Goal: Task Accomplishment & Management: Manage account settings

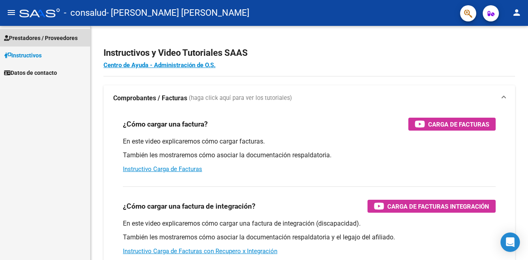
click at [34, 36] on span "Prestadores / Proveedores" at bounding box center [41, 38] width 74 height 9
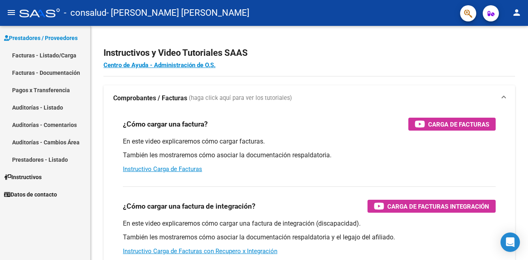
click at [55, 90] on link "Pagos x Transferencia" at bounding box center [45, 89] width 90 height 17
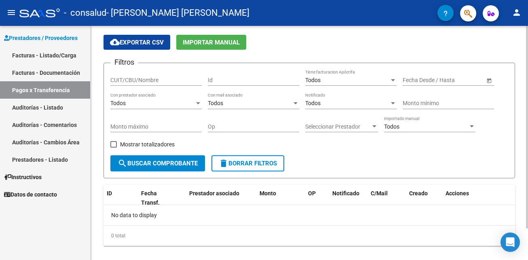
scroll to position [36, 0]
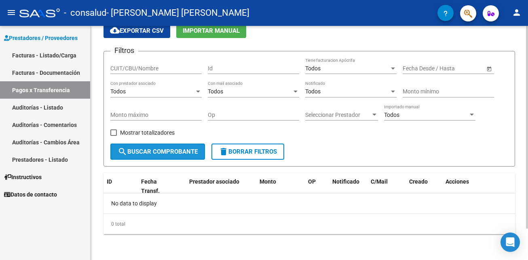
click at [180, 152] on span "search Buscar Comprobante" at bounding box center [158, 151] width 80 height 7
click at [314, 181] on span "OP" at bounding box center [312, 181] width 8 height 6
click at [151, 206] on div "No data to display" at bounding box center [308, 203] width 411 height 20
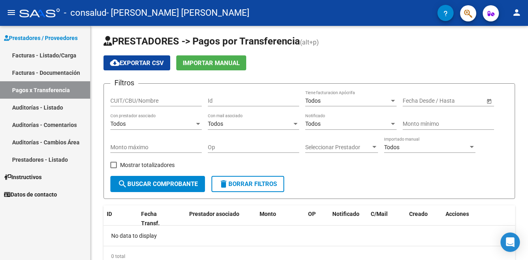
scroll to position [0, 0]
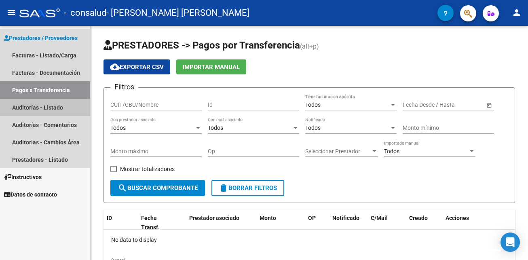
click at [17, 106] on link "Auditorías - Listado" at bounding box center [45, 107] width 90 height 17
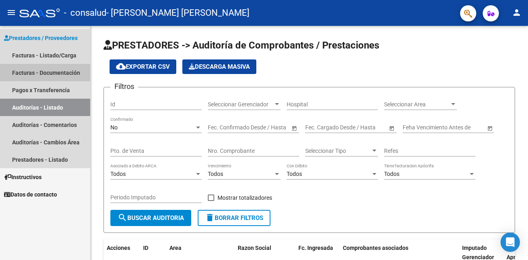
click at [42, 74] on link "Facturas - Documentación" at bounding box center [45, 72] width 90 height 17
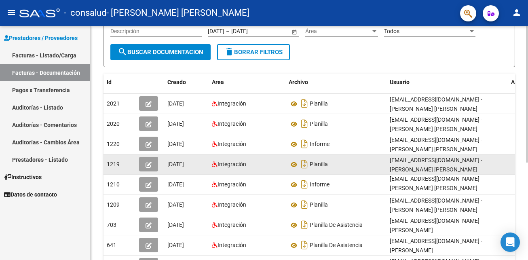
scroll to position [86, 0]
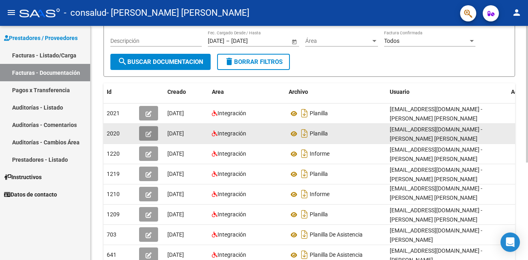
click at [148, 131] on icon "button" at bounding box center [148, 134] width 6 height 6
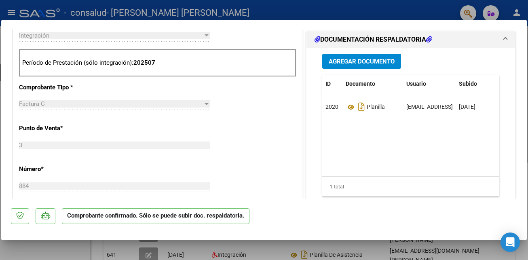
scroll to position [0, 0]
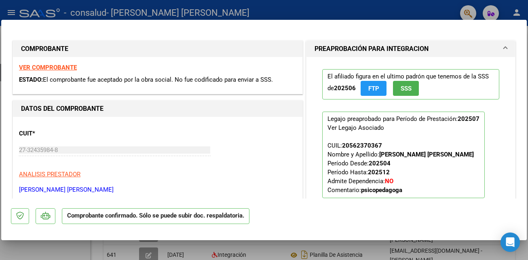
click at [379, 231] on mat-dialog-container "COMPROBANTE VER COMPROBANTE ESTADO: El comprobante fue aceptado por la obra soc…" at bounding box center [263, 130] width 525 height 220
click at [379, 13] on div at bounding box center [264, 130] width 528 height 260
type input "$ 0,00"
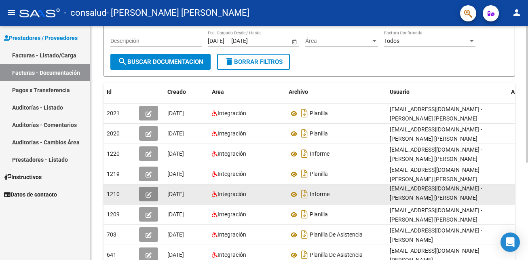
click at [144, 194] on button "button" at bounding box center [148, 194] width 19 height 15
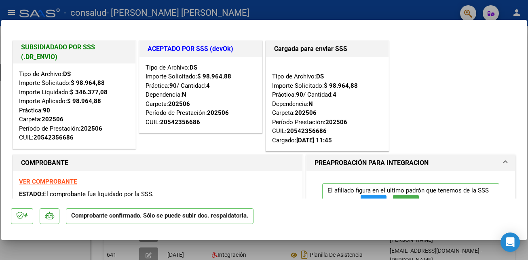
click at [379, 85] on div "SUBSIDIADADO POR SSS (.DR_ENVIO) Tipo de Archivo: DS Importe Solicitado: $ 98.9…" at bounding box center [264, 96] width 506 height 114
click at [379, 4] on div at bounding box center [264, 130] width 528 height 260
type input "$ 0,00"
